Goal: Submit feedback/report problem

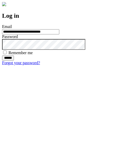
type input "**********"
click at [14, 61] on input "******" at bounding box center [8, 57] width 12 height 5
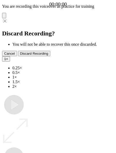
type input "**********"
